Goal: Task Accomplishment & Management: Use online tool/utility

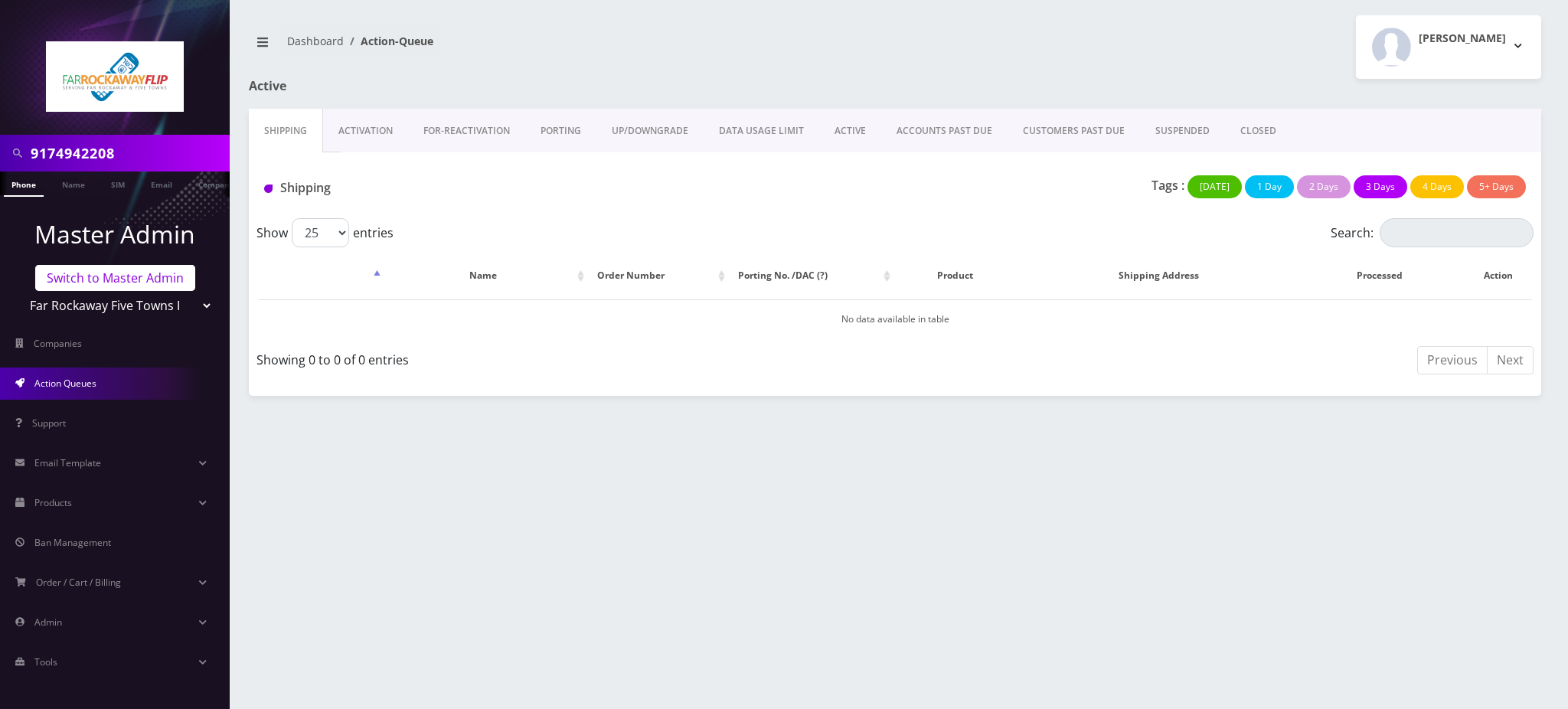
click at [115, 281] on link "Switch to Master Admin" at bounding box center [115, 277] width 160 height 26
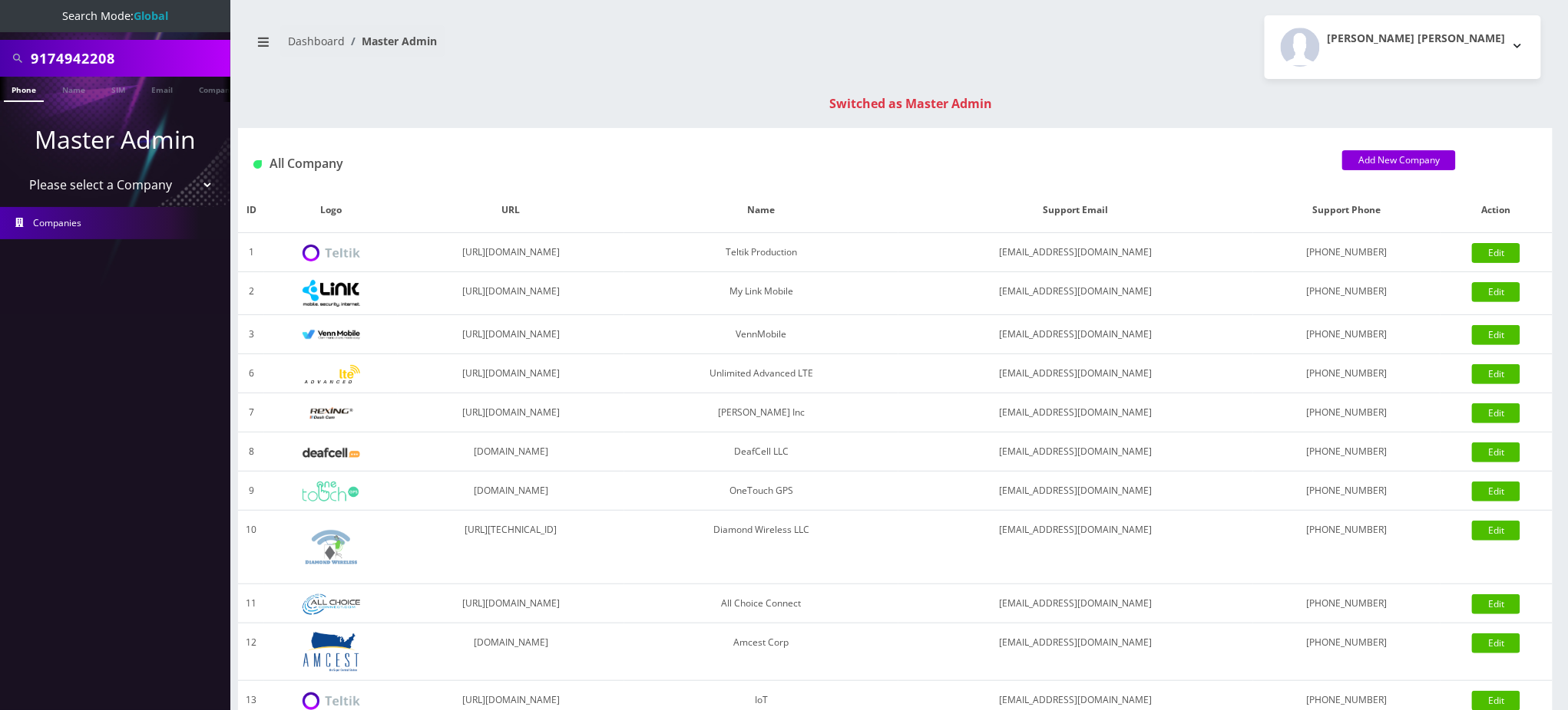
drag, startPoint x: 129, startPoint y: 52, endPoint x: 0, endPoint y: 57, distance: 129.1
click at [0, 57] on div "9174942208" at bounding box center [115, 58] width 230 height 37
paste input "7326040985"
type input "7326040985"
click at [26, 95] on link "Phone" at bounding box center [23, 89] width 40 height 25
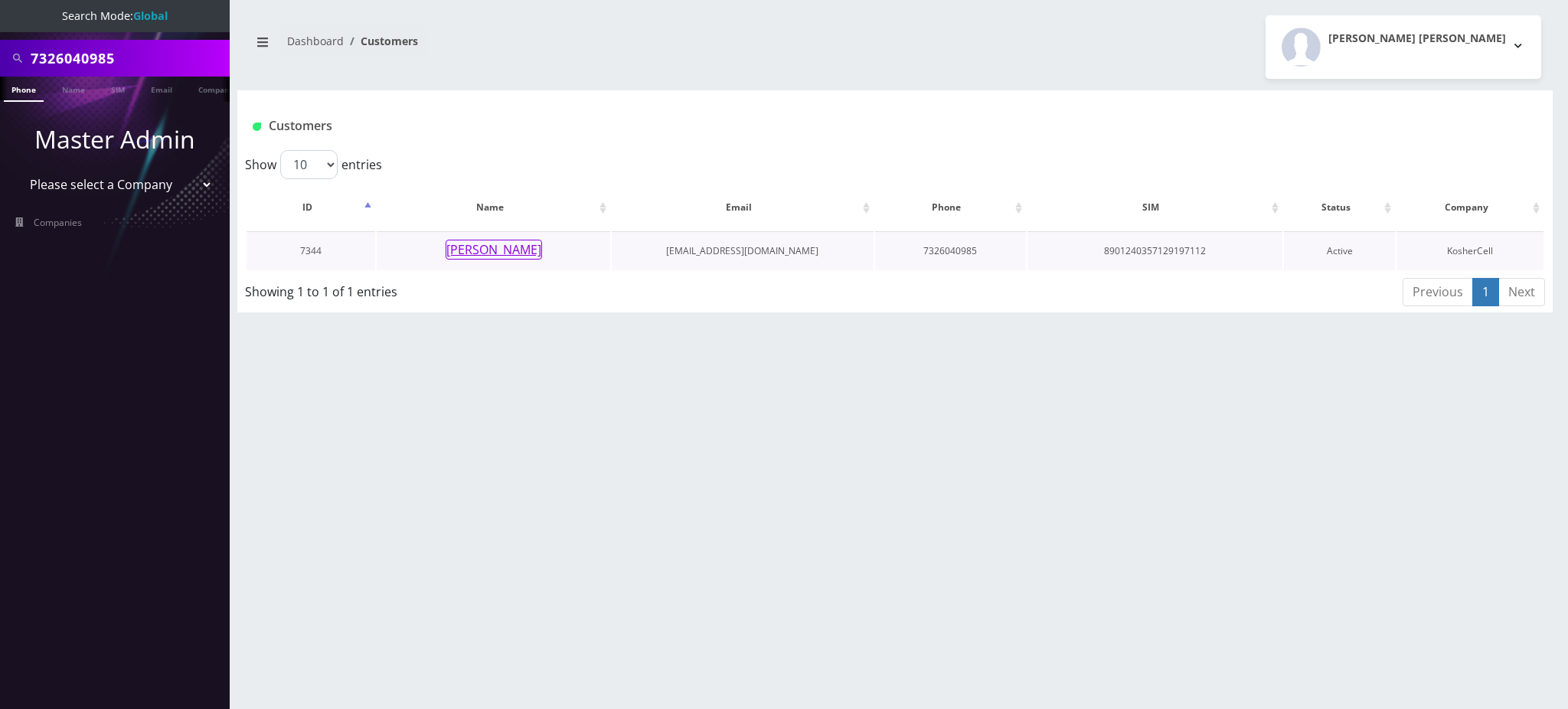
click at [509, 250] on button "Margit langsam" at bounding box center [494, 249] width 97 height 20
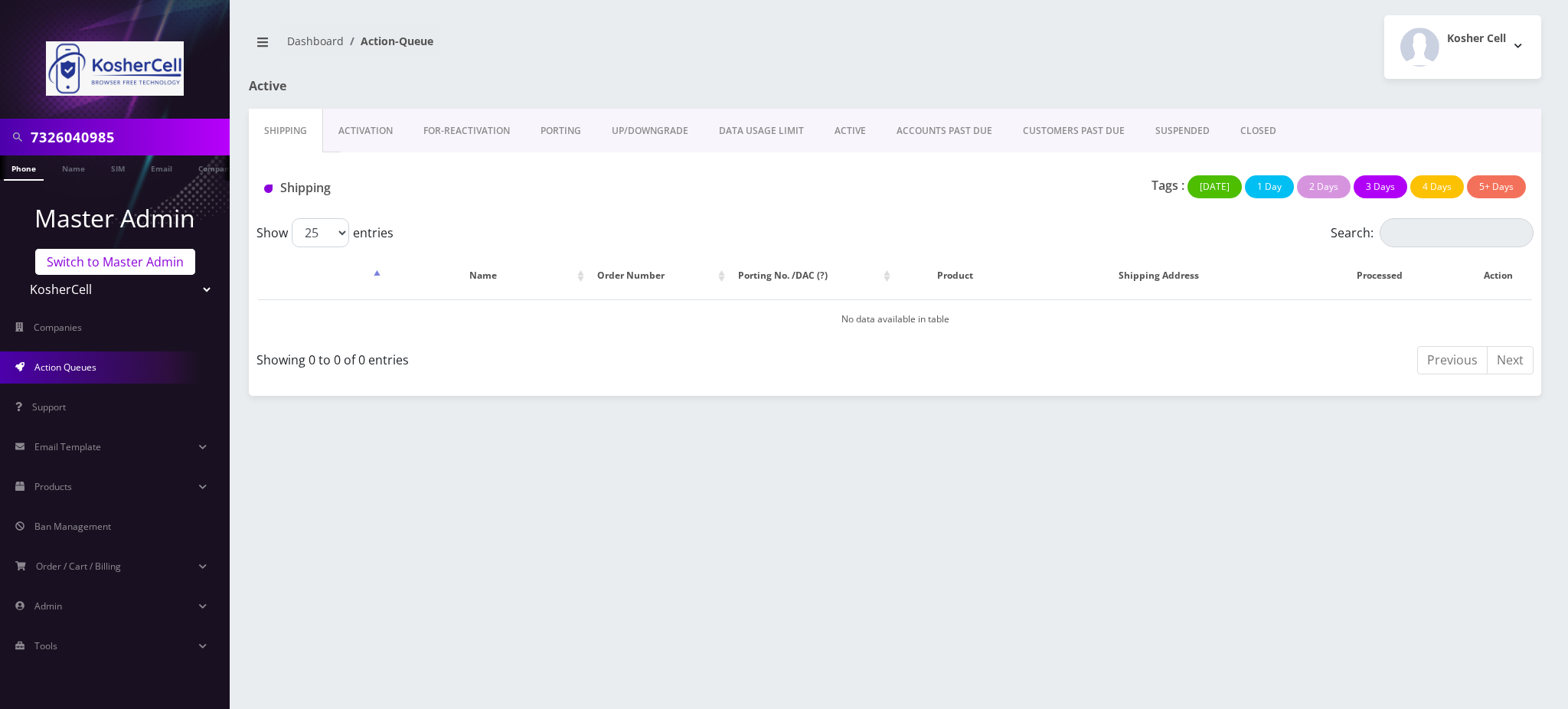
click at [124, 265] on link "Switch to Master Admin" at bounding box center [115, 262] width 160 height 26
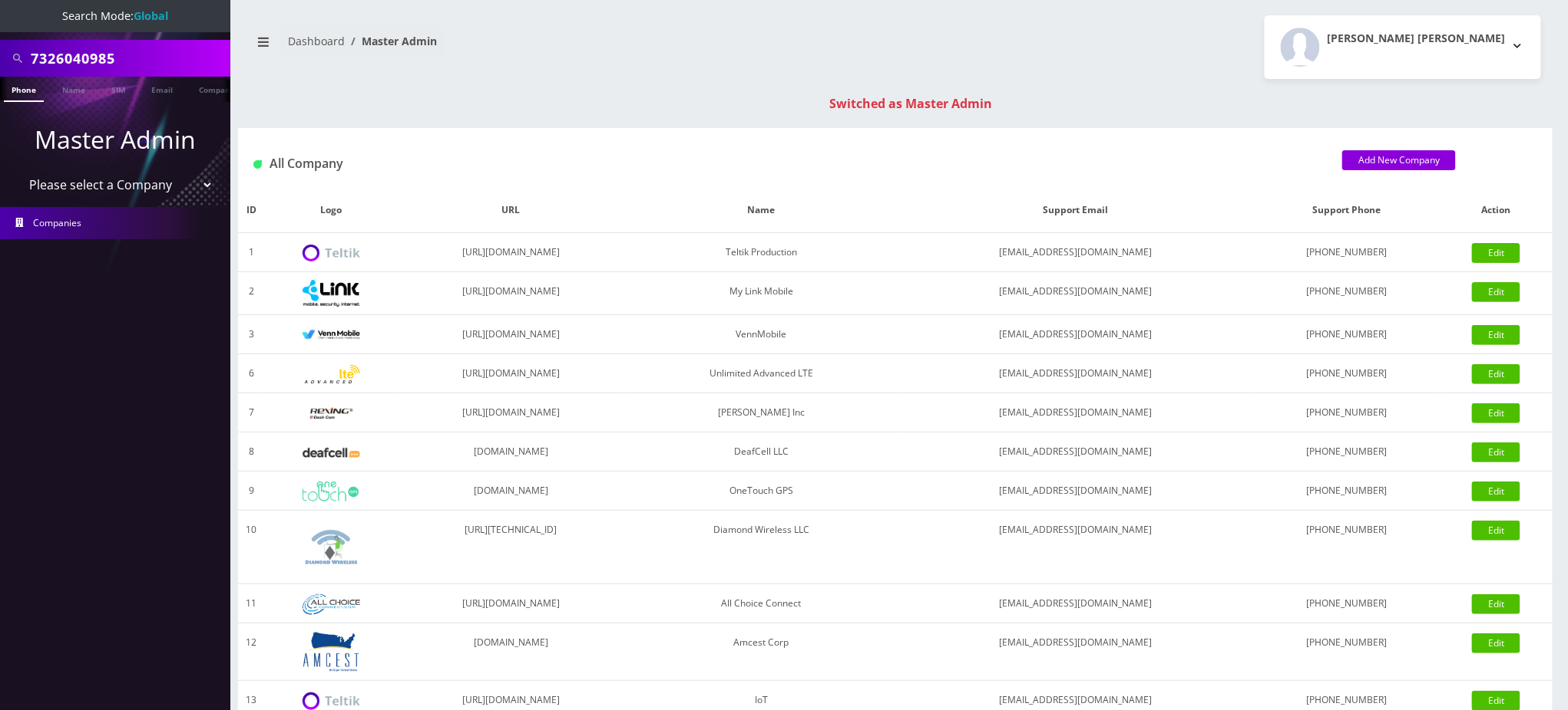
drag, startPoint x: 136, startPoint y: 65, endPoint x: 0, endPoint y: 29, distance: 140.7
click at [0, 29] on nav "Search Mode: Global 7326040985 Phone Name SIM Email Company Customer Master Adm…" at bounding box center [115, 355] width 230 height 710
paste input "[EMAIL_ADDRESS][DOMAIN_NAME]"
type input "avromy@gmail.com"
click at [162, 91] on link "Email" at bounding box center [162, 89] width 37 height 25
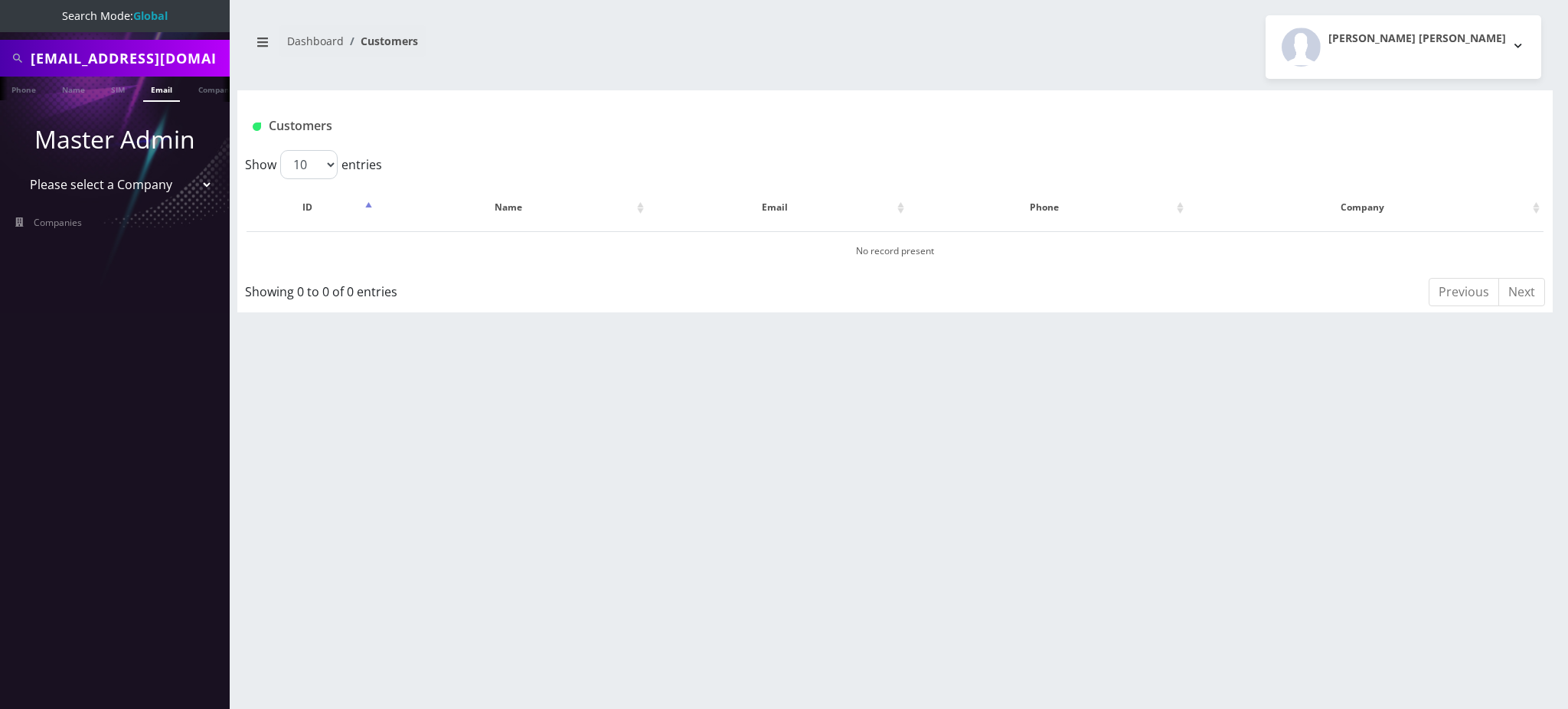
scroll to position [0, 7]
